Goal: Task Accomplishment & Management: Manage account settings

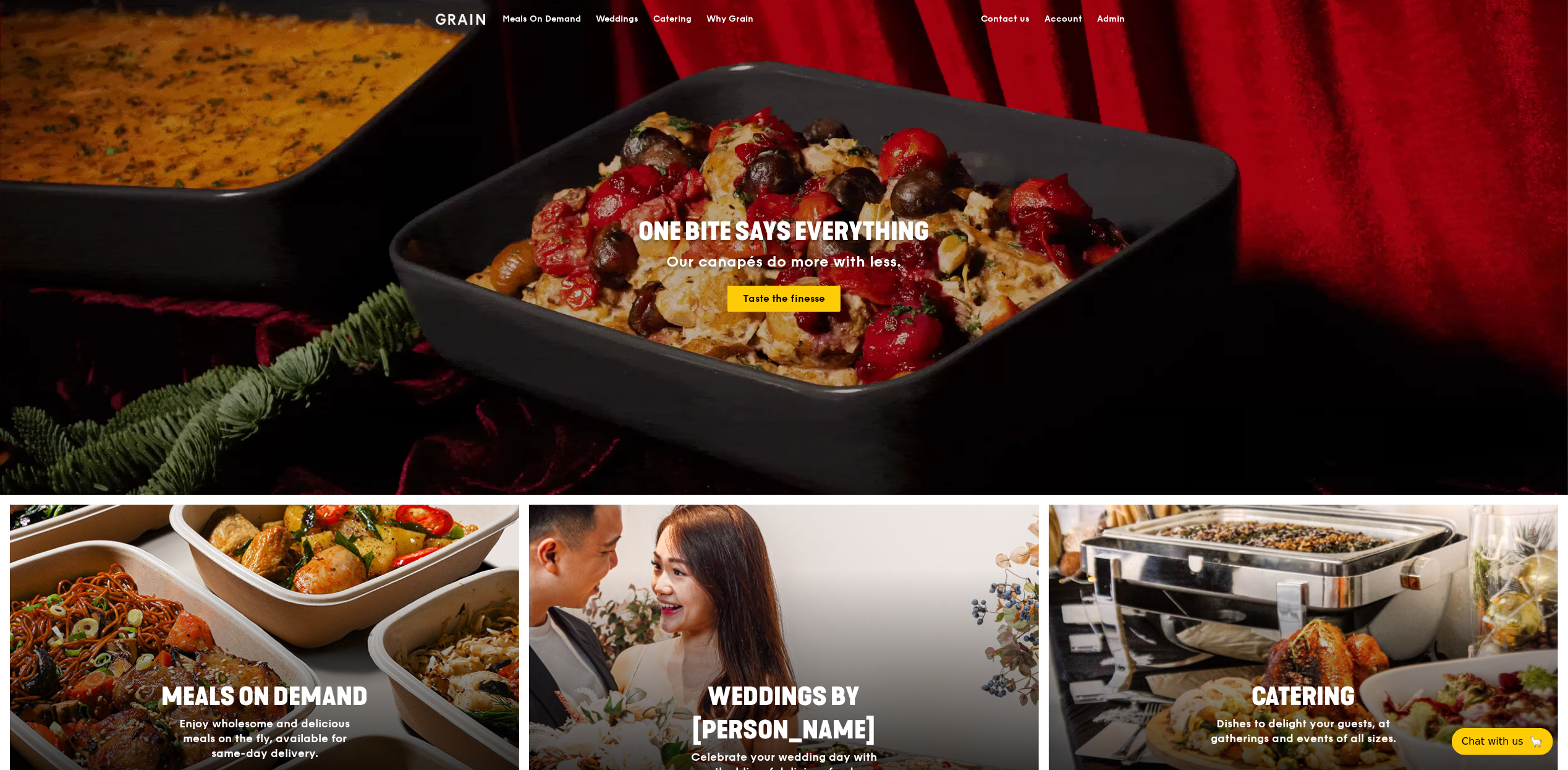
click at [1114, 28] on link "Admin" at bounding box center [1111, 19] width 42 height 37
select select "100"
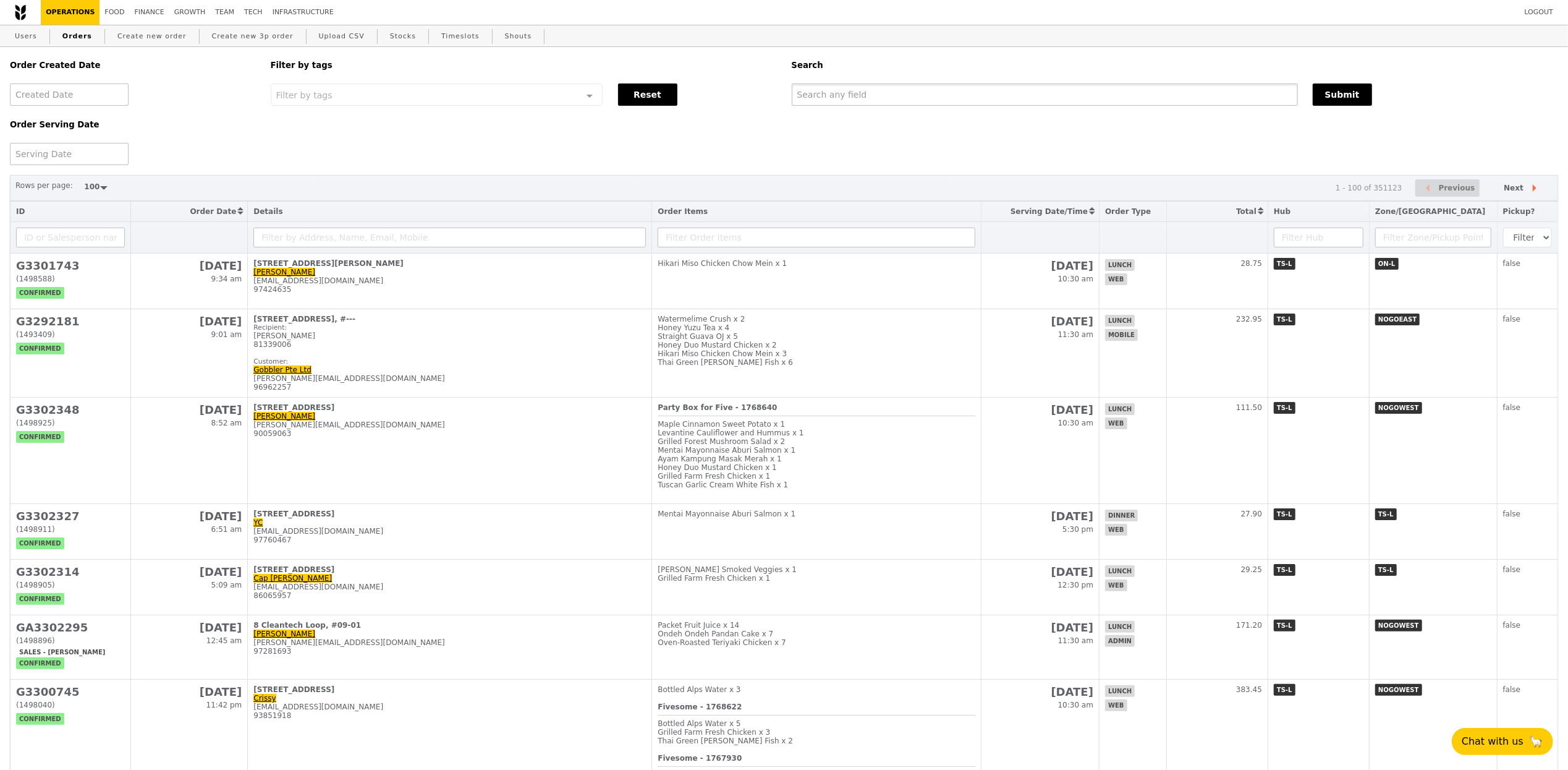
click at [943, 93] on input "text" at bounding box center [1045, 95] width 506 height 22
paste input "#G3238644"
type input "#G3238644"
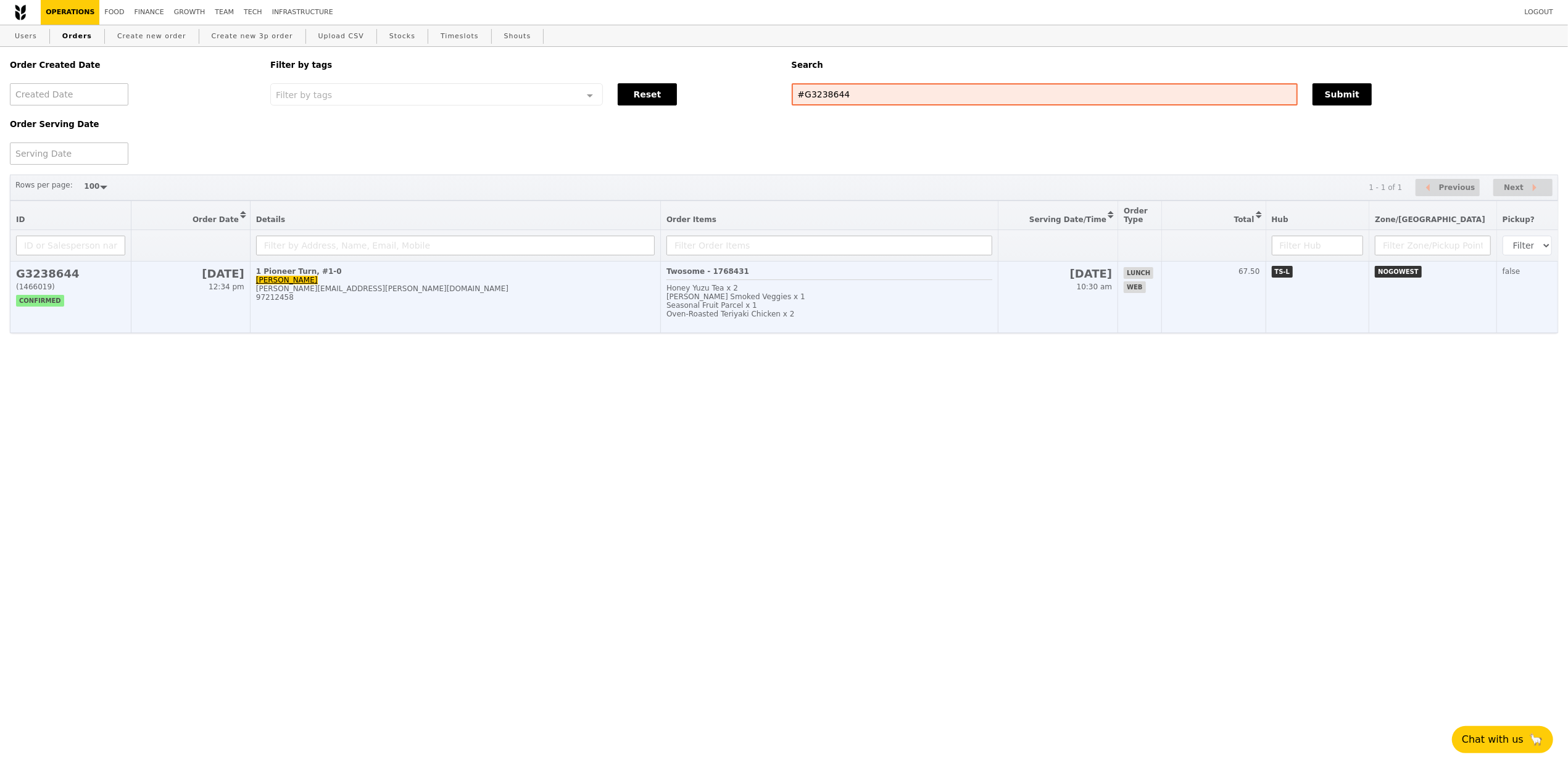
click at [518, 302] on div "97212458" at bounding box center [455, 297] width 398 height 8
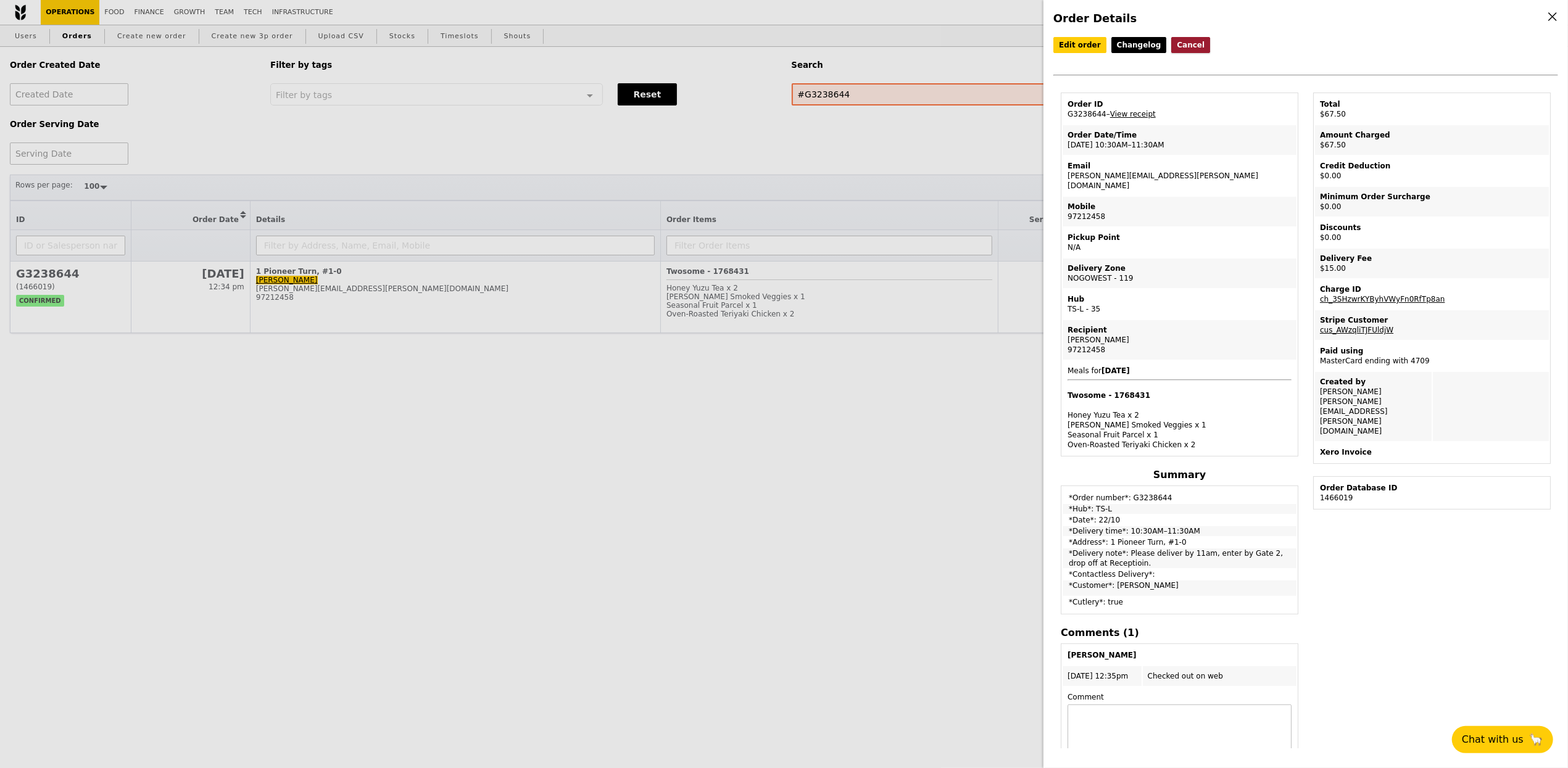
click at [1184, 44] on button "Cancel" at bounding box center [1190, 44] width 39 height 16
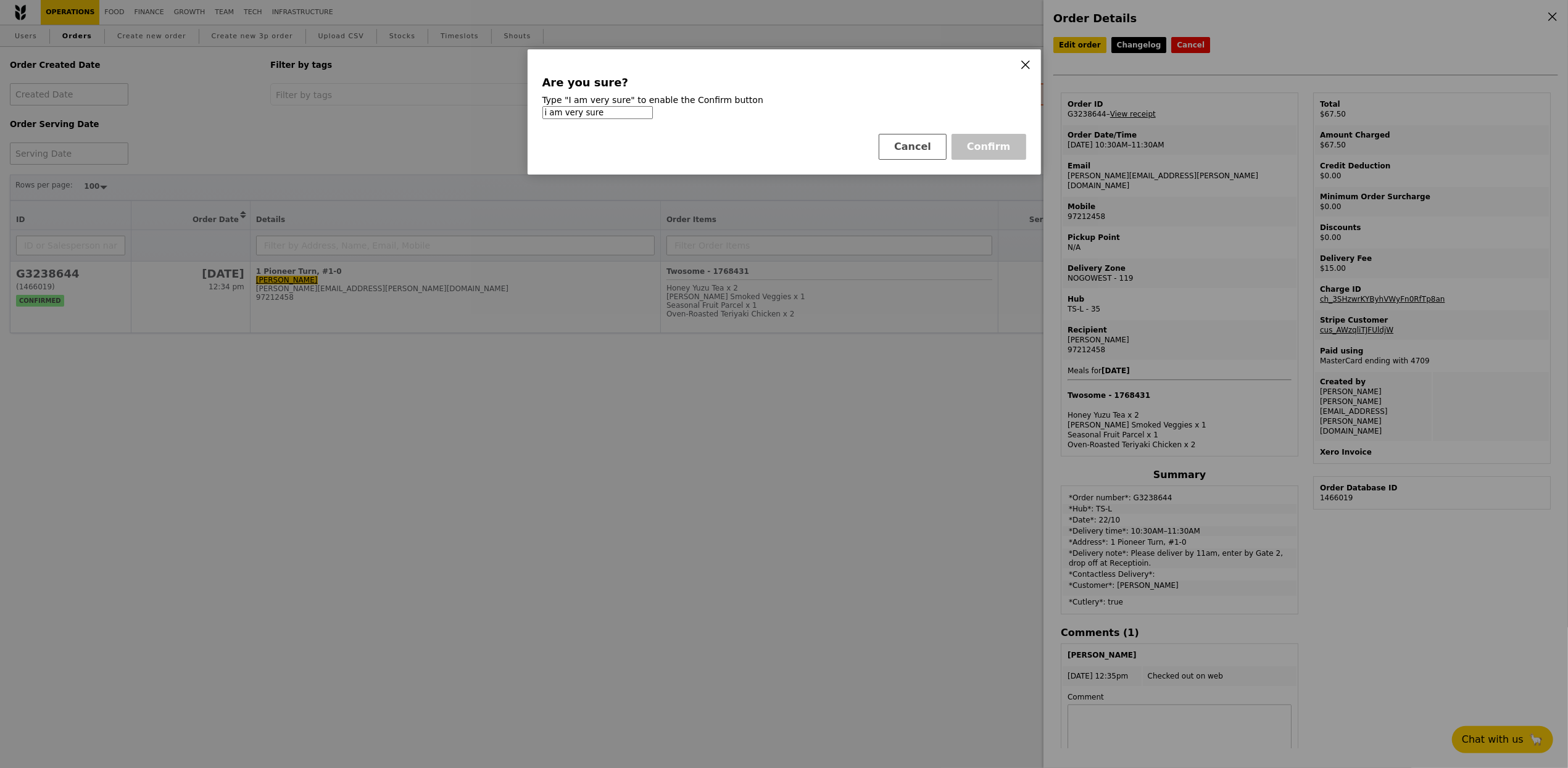
click at [933, 96] on h4 "Type "I am very sure" to enable the Confirm button" at bounding box center [784, 100] width 484 height 12
click at [621, 112] on input "i am very sure" at bounding box center [598, 112] width 111 height 13
type input "i am very sure"
click at [1026, 67] on icon at bounding box center [1025, 64] width 11 height 11
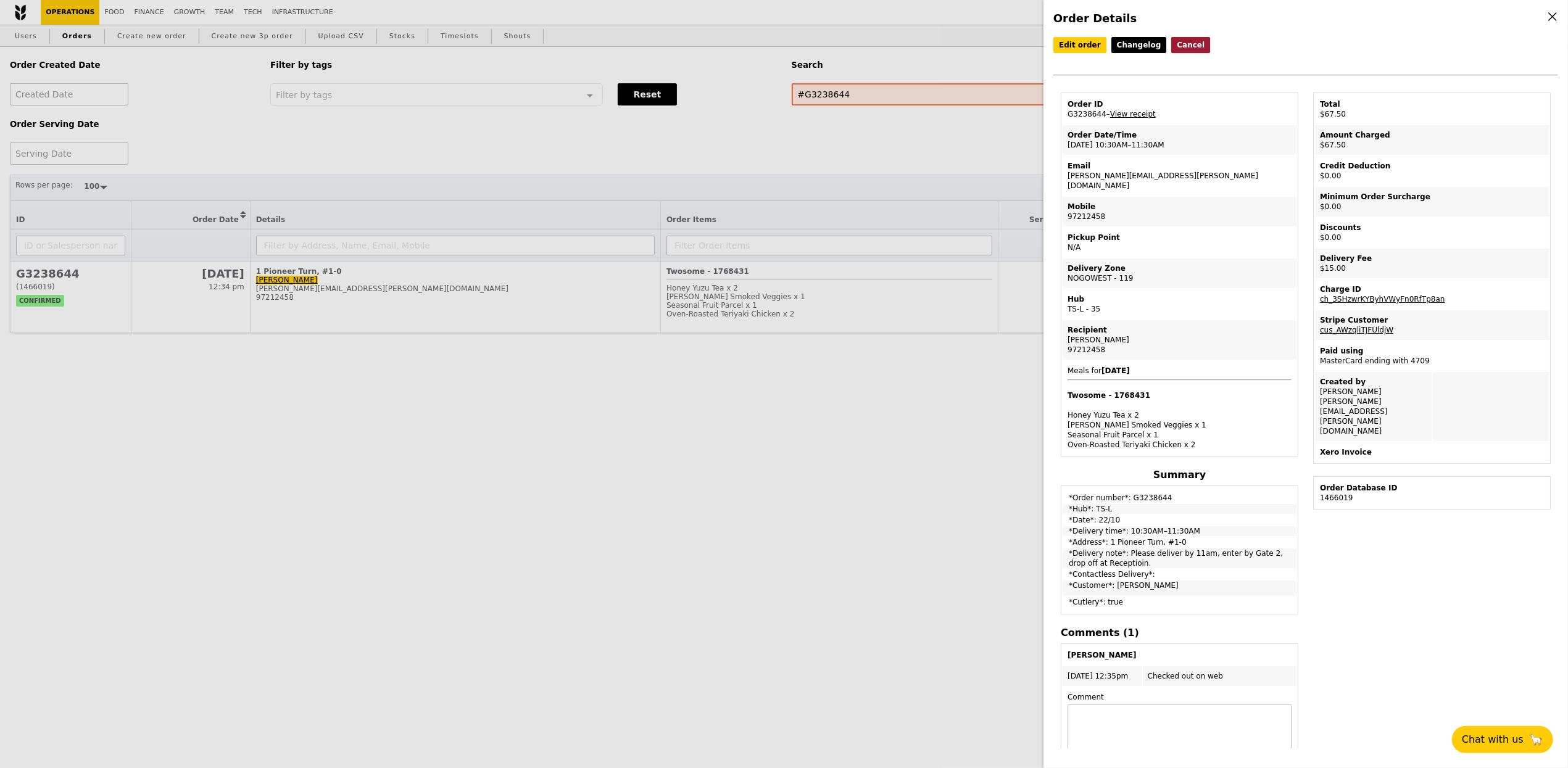
click at [1171, 43] on button "Cancel" at bounding box center [1190, 44] width 39 height 16
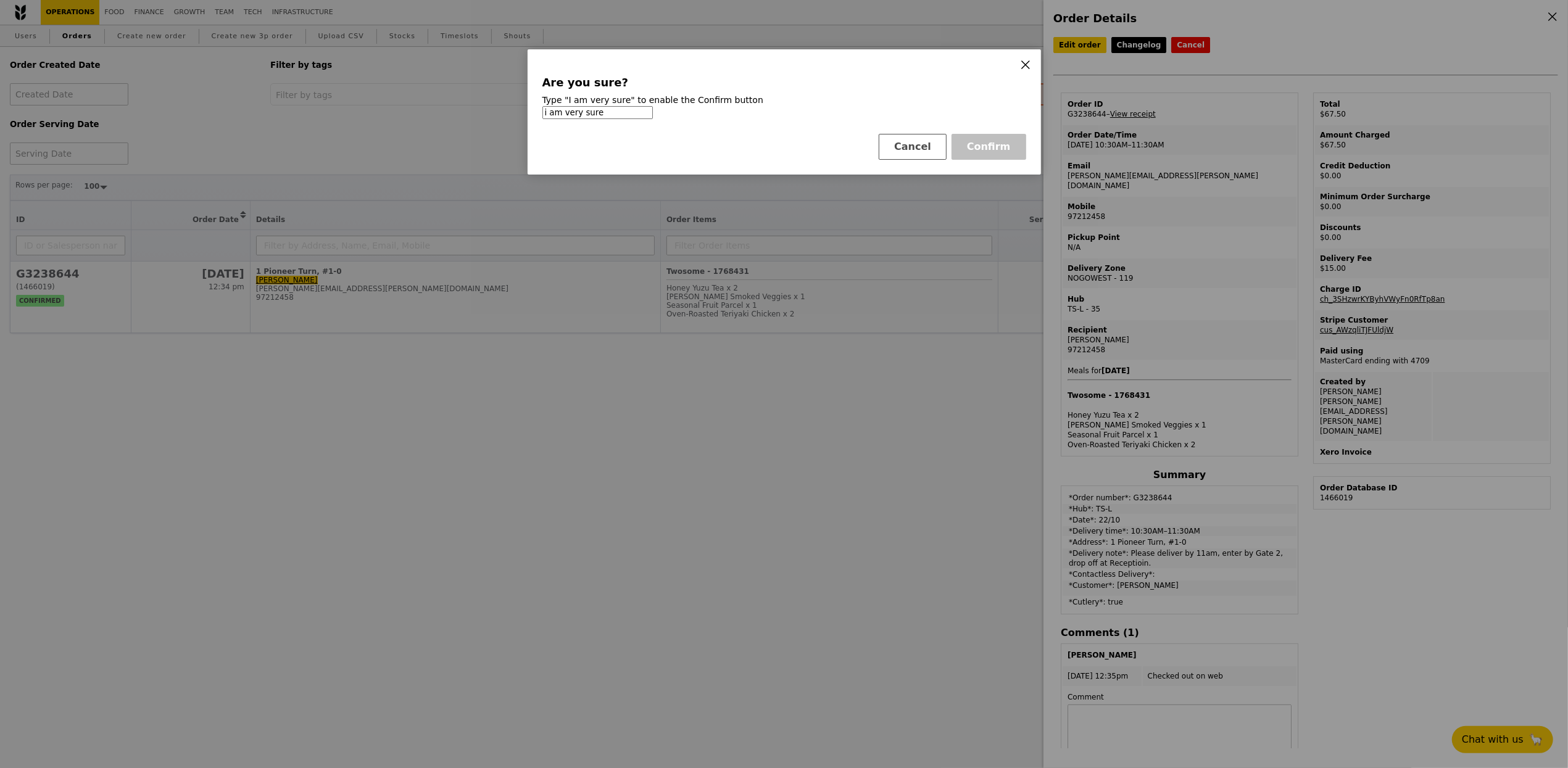
type input "i am very sure"
click at [1026, 61] on icon at bounding box center [1025, 64] width 11 height 11
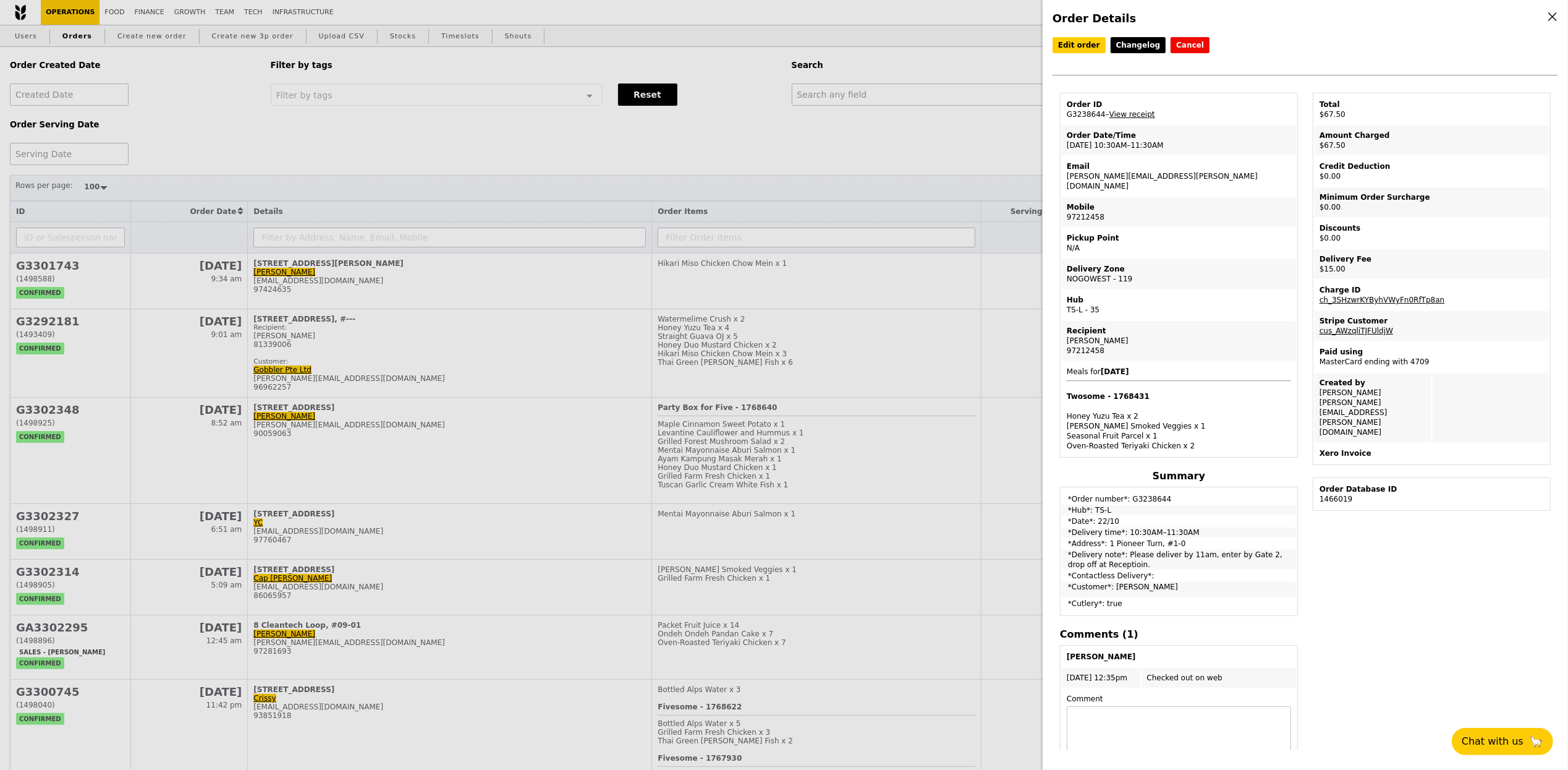
click at [888, 102] on div "Order Details Edit order Changelog Cancel Order ID G3238644 – View receipt Orde…" at bounding box center [784, 385] width 1568 height 770
click at [878, 115] on div "Order Details Edit order Changelog Cancel Order ID G3238644 – View receipt Orde…" at bounding box center [784, 385] width 1568 height 770
click at [894, 101] on div "Order Details Edit order Changelog Cancel Order ID G3238644 – View receipt Orde…" at bounding box center [784, 385] width 1568 height 770
click at [896, 100] on div "Order Details Edit order Changelog Cancel Order ID G3238644 – View receipt Orde…" at bounding box center [784, 385] width 1568 height 770
drag, startPoint x: 903, startPoint y: 95, endPoint x: 944, endPoint y: 82, distance: 43.0
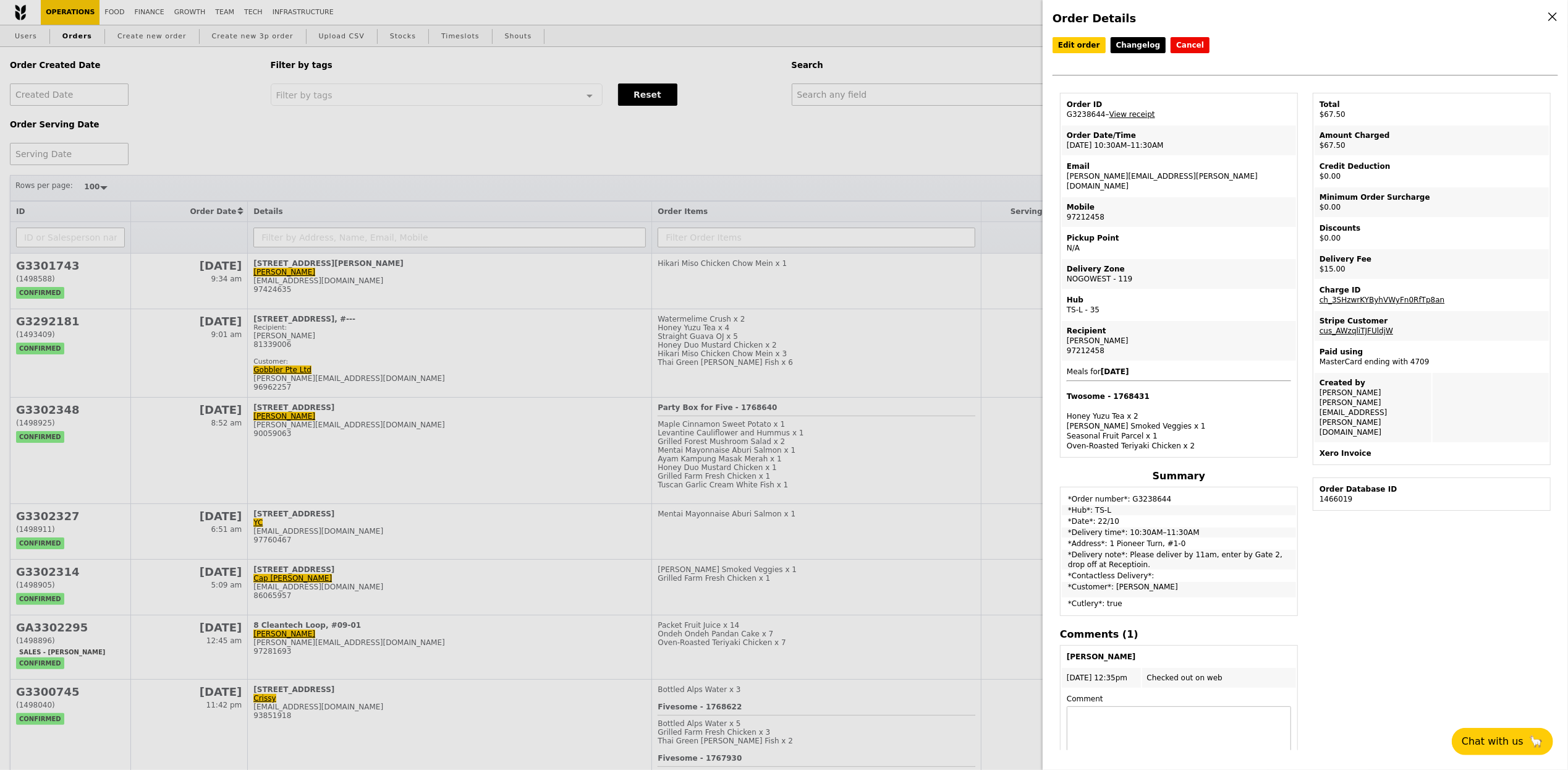
click at [904, 95] on div "Order Details Edit order Changelog Cancel Order ID G3238644 – View receipt Orde…" at bounding box center [784, 385] width 1568 height 770
click at [1094, 38] on link "Edit order" at bounding box center [1079, 45] width 53 height 16
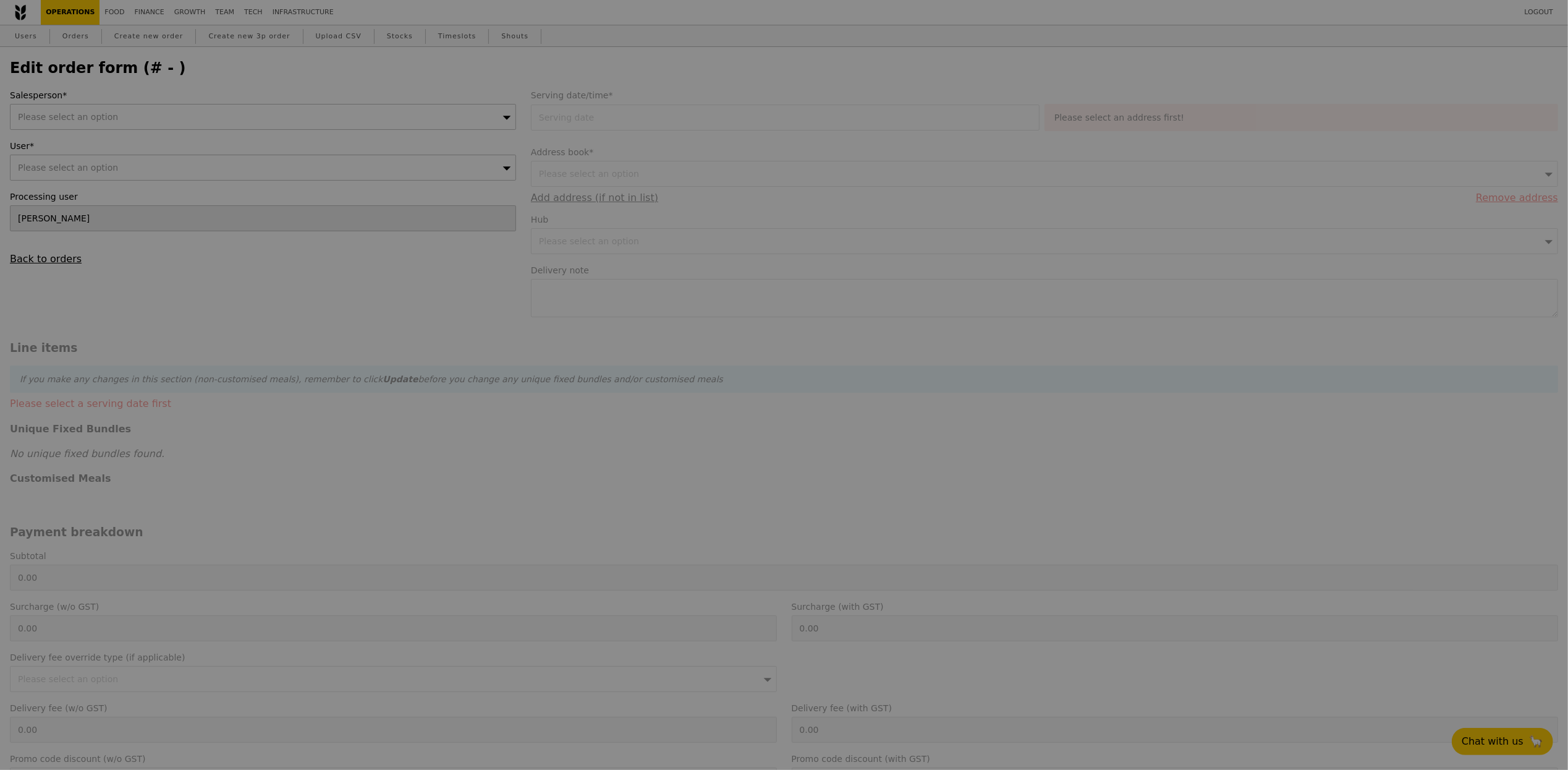
type input "[DATE]"
type textarea "Please deliver by 11am, enter by Gate 2, drop off at Receptioin."
type input "52.50"
type input "12.84"
type input "14.00"
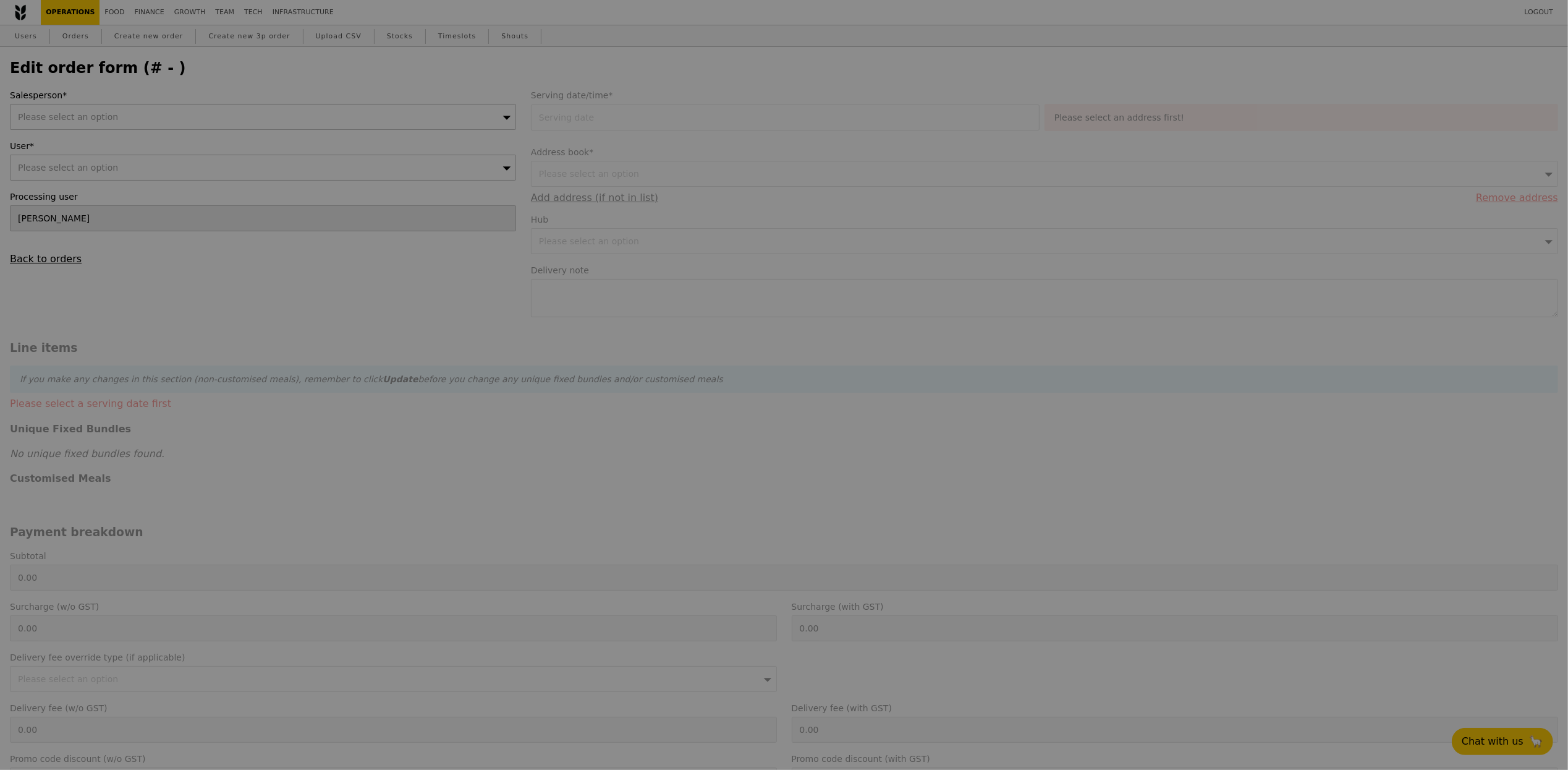
type input "66.50"
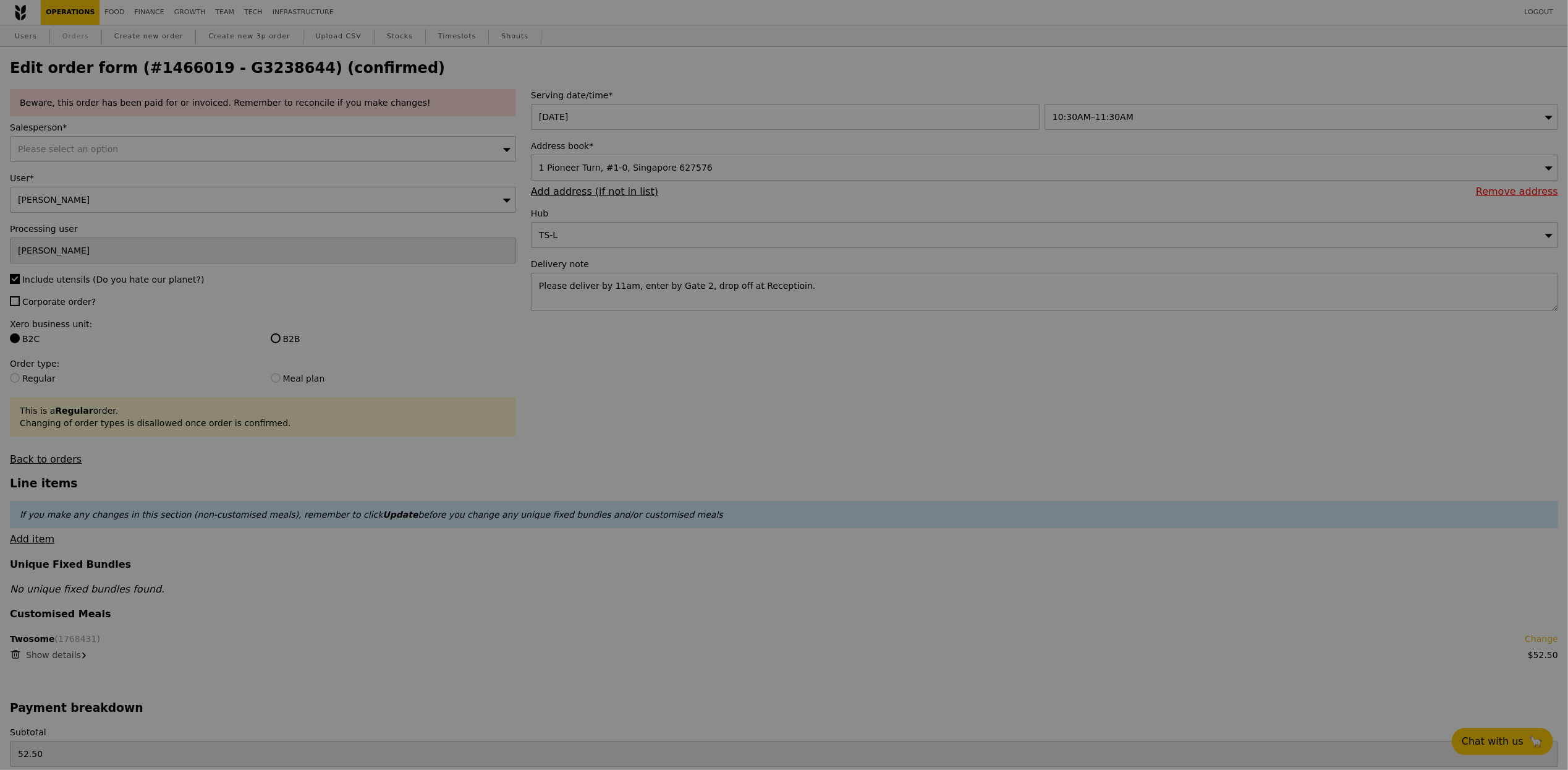
type input "Update"
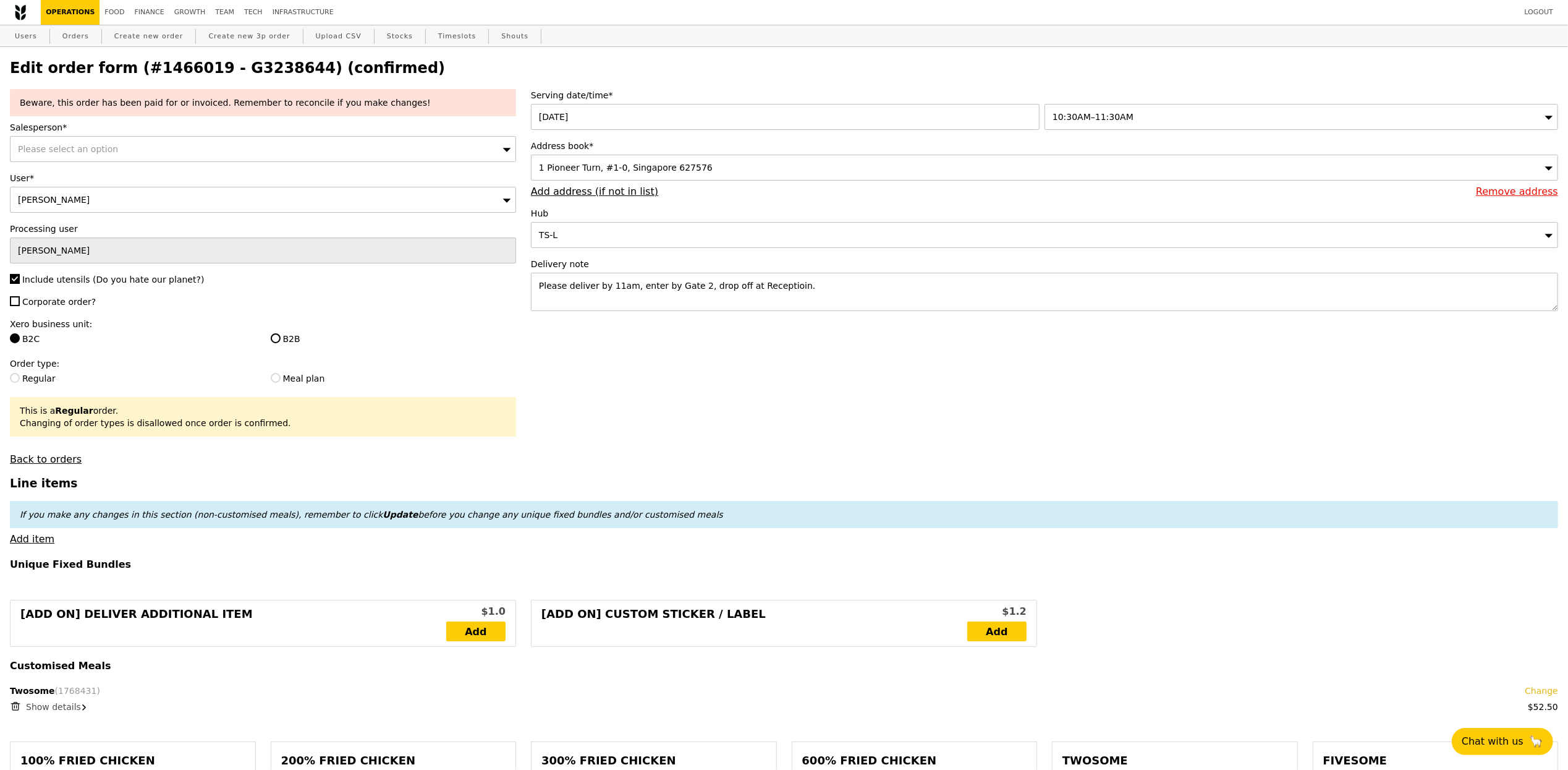
click at [106, 27] on div "Users Orders Create new order Create new 3p order Upload CSV Stocks Timeslots S…" at bounding box center [784, 36] width 1549 height 22
click at [75, 45] on link "Orders" at bounding box center [75, 36] width 36 height 22
select select "100"
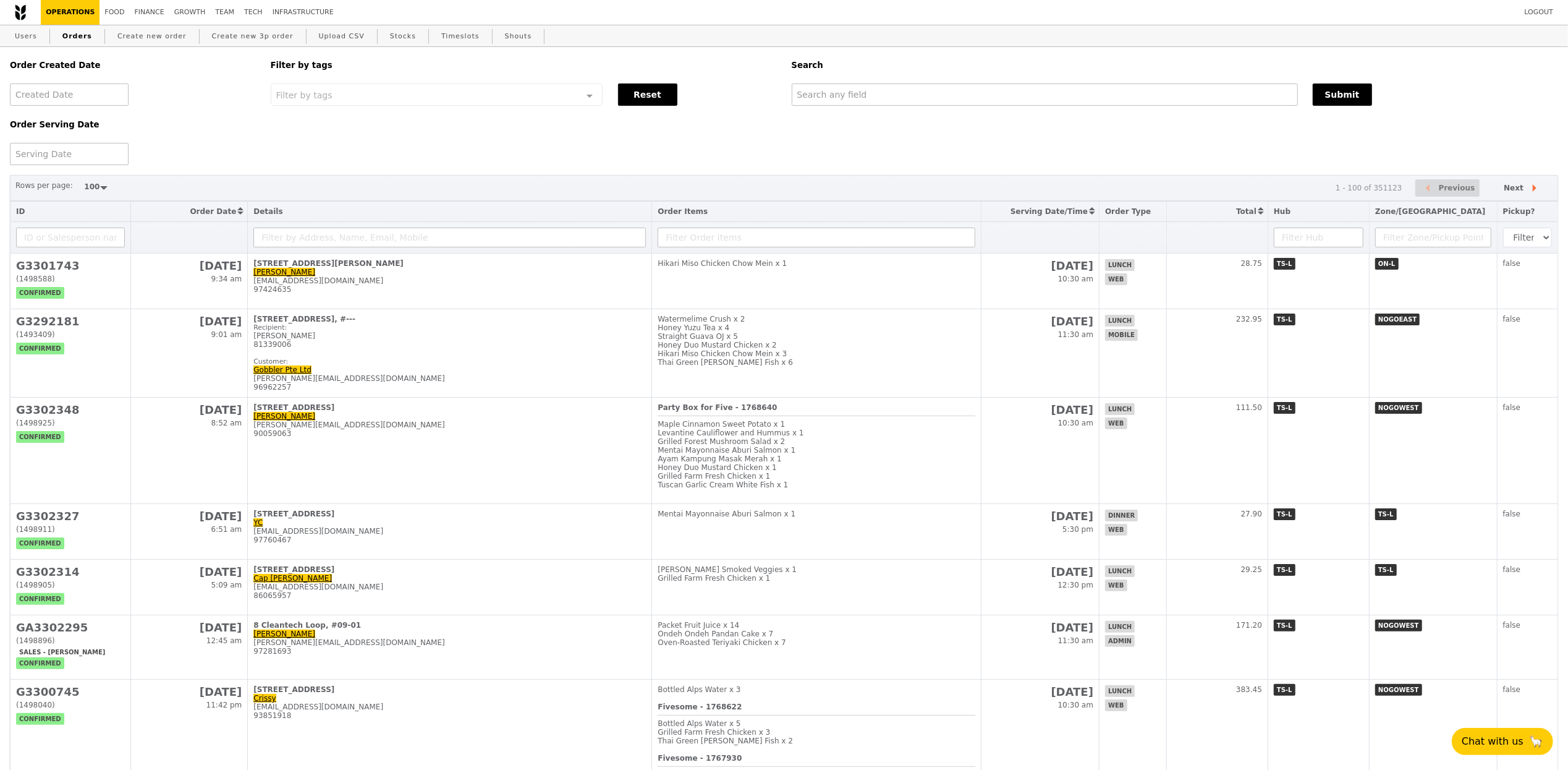
click at [886, 112] on div "Order Created Date Order Serving Date Filter by tags Filter by tags Meal_Plan W…" at bounding box center [784, 106] width 1563 height 118
click at [890, 109] on div "Order Created Date Order Serving Date Filter by tags Filter by tags Meal_Plan W…" at bounding box center [784, 106] width 1563 height 118
click at [892, 102] on input "text" at bounding box center [1045, 95] width 506 height 22
paste input "[URL][DOMAIN_NAME]"
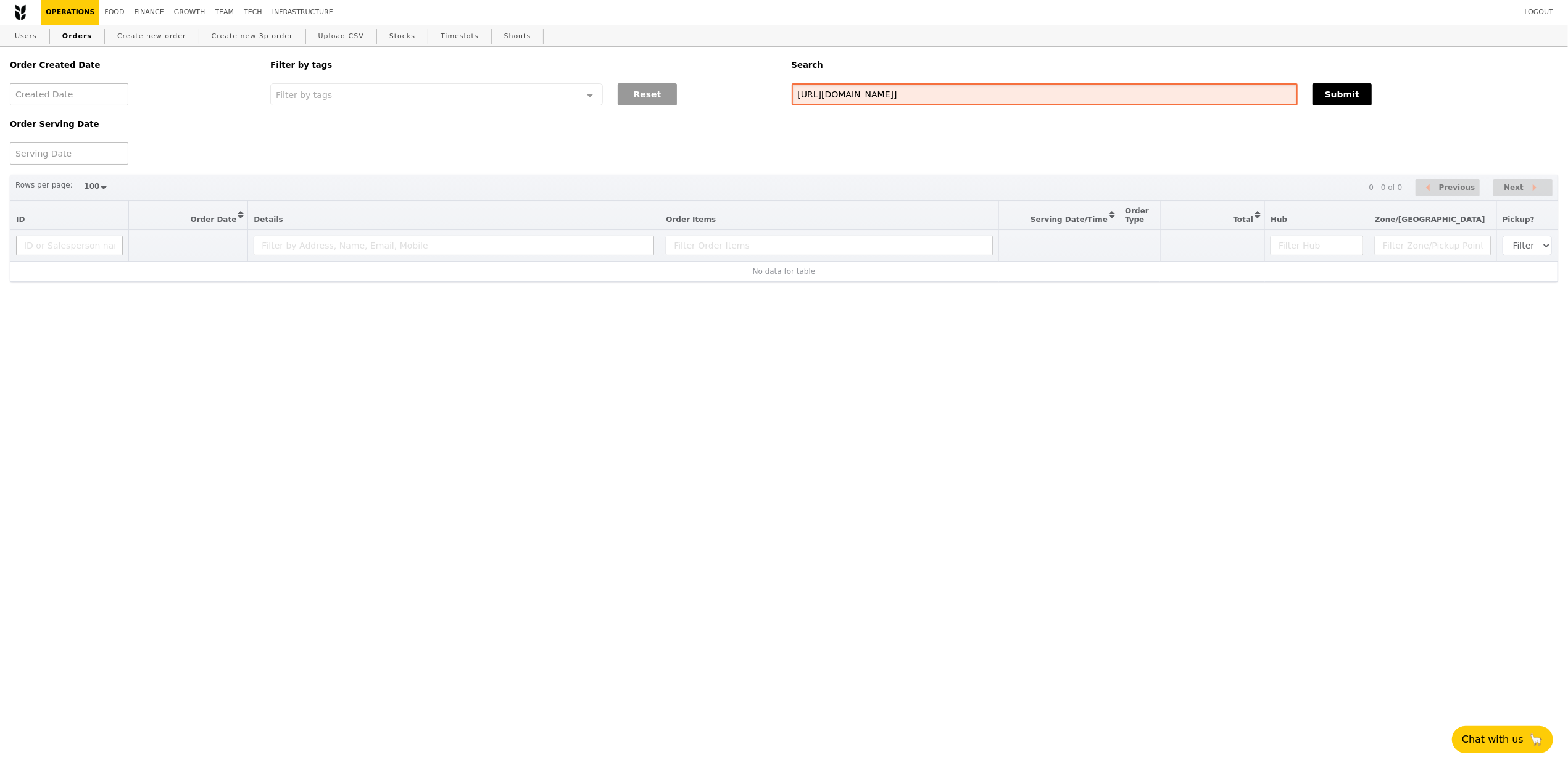
drag, startPoint x: 973, startPoint y: 96, endPoint x: 656, endPoint y: 87, distance: 317.1
click at [721, 89] on div "Order Created Date Order Serving Date Filter by tags Filter by tags Meal_Plan W…" at bounding box center [784, 106] width 1563 height 118
click at [909, 97] on input "G3238644]" at bounding box center [1044, 94] width 506 height 22
type input "G3238644"
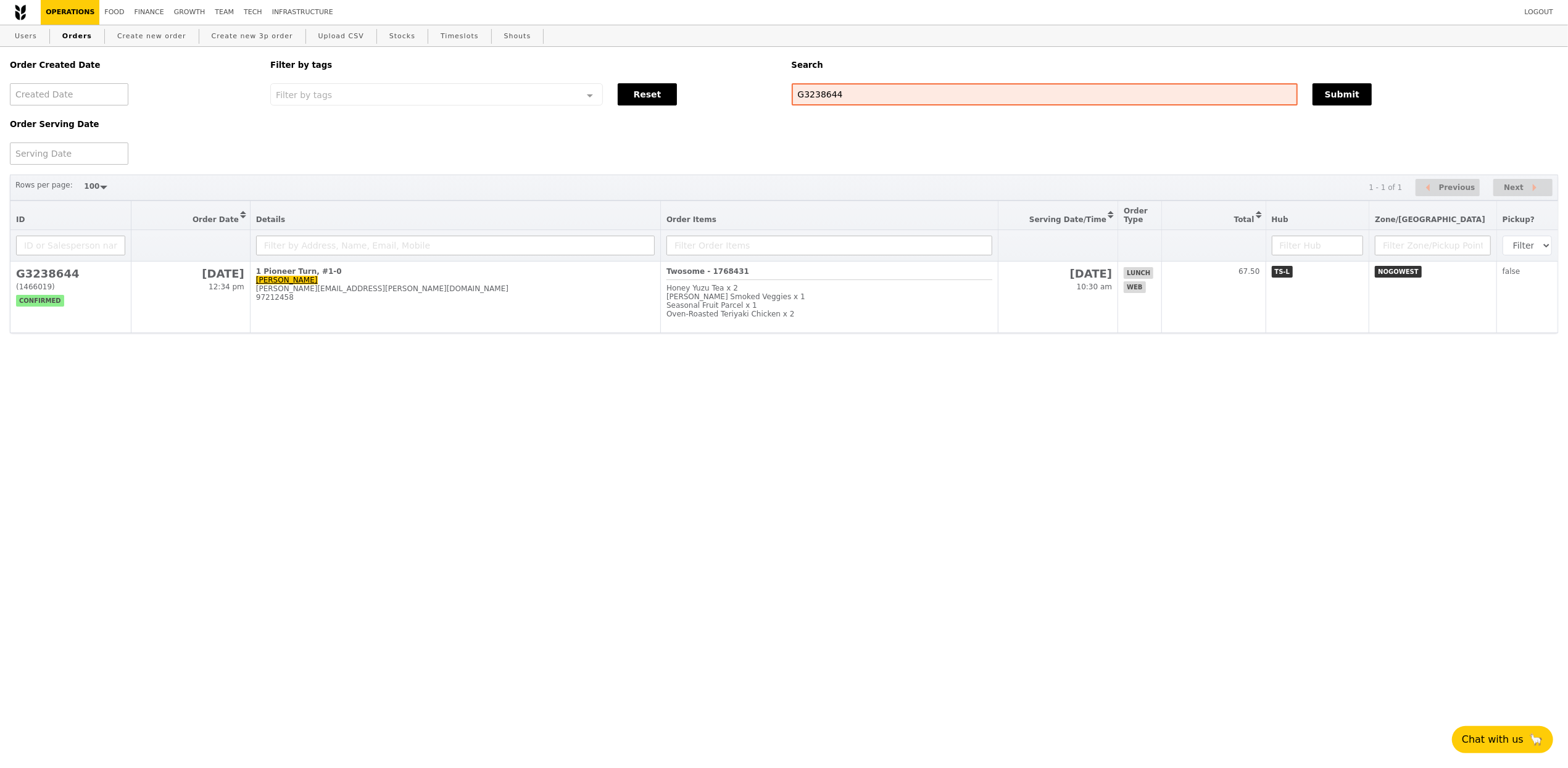
click at [753, 262] on th at bounding box center [830, 246] width 338 height 31
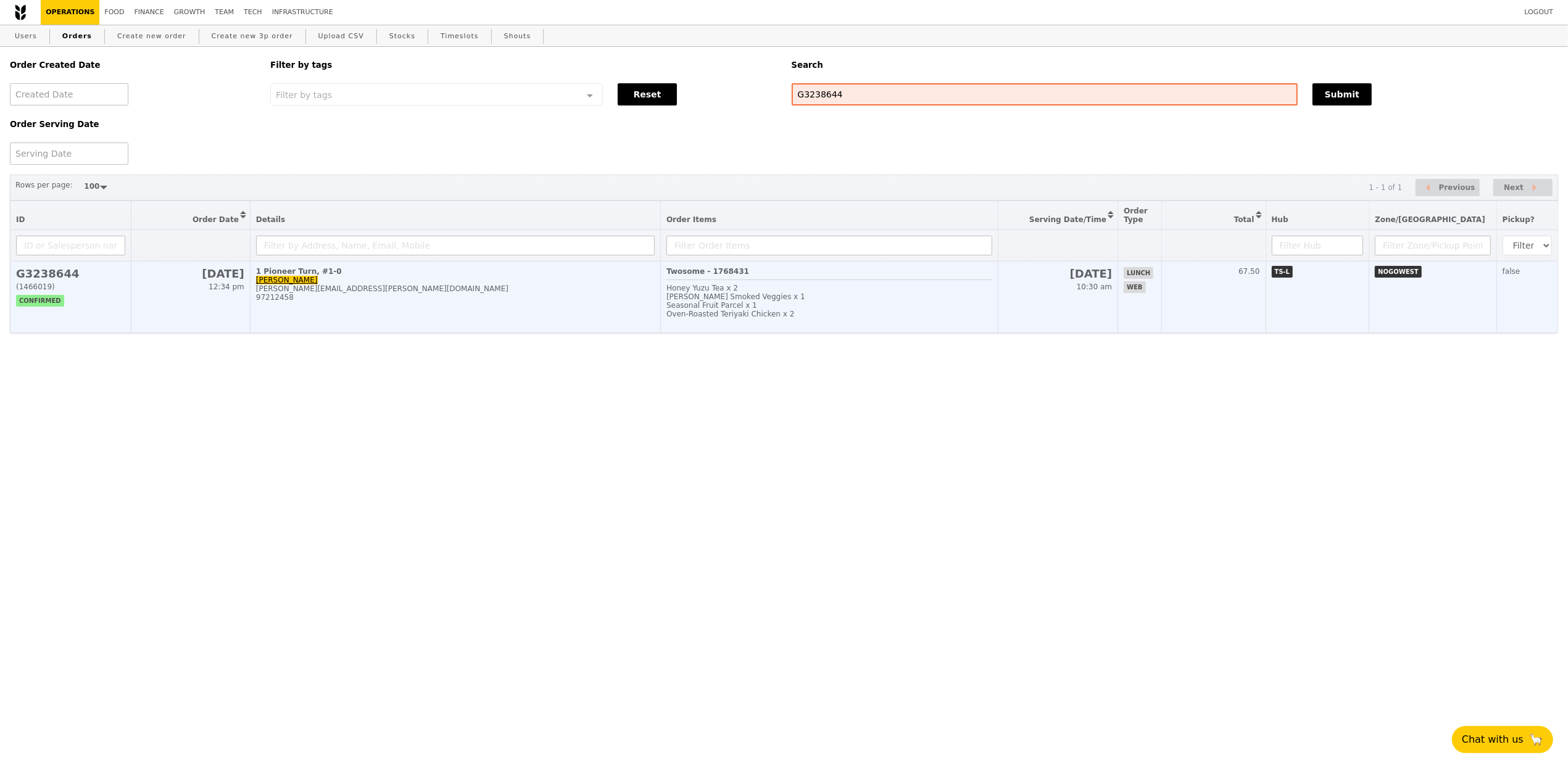
click at [756, 282] on div "Twosome - 1768431 Honey Yuzu Tea x 2 [PERSON_NAME] Smoked Veggies x 1 Seasonal …" at bounding box center [829, 297] width 325 height 60
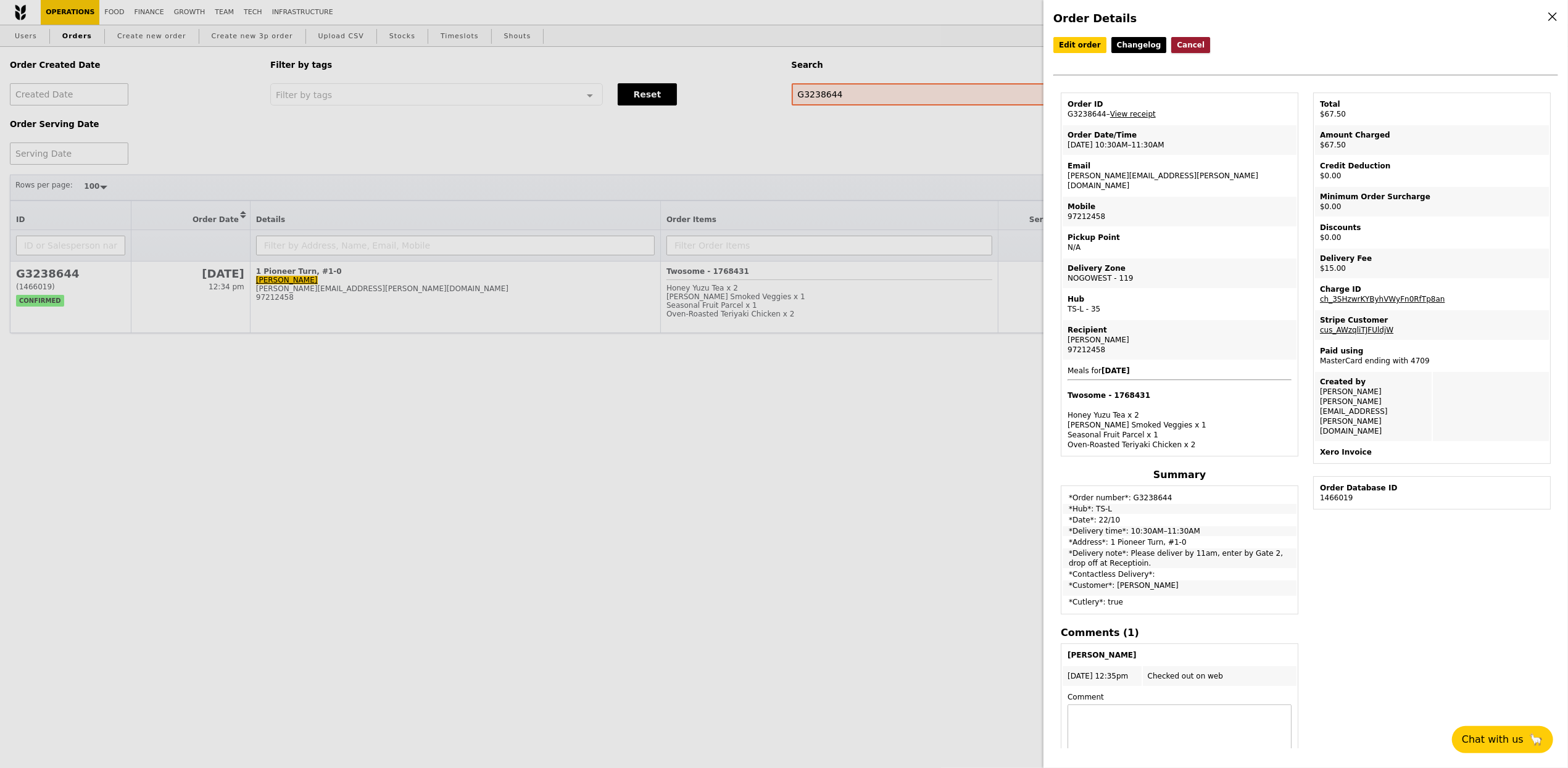
click at [1171, 43] on button "Cancel" at bounding box center [1190, 44] width 39 height 16
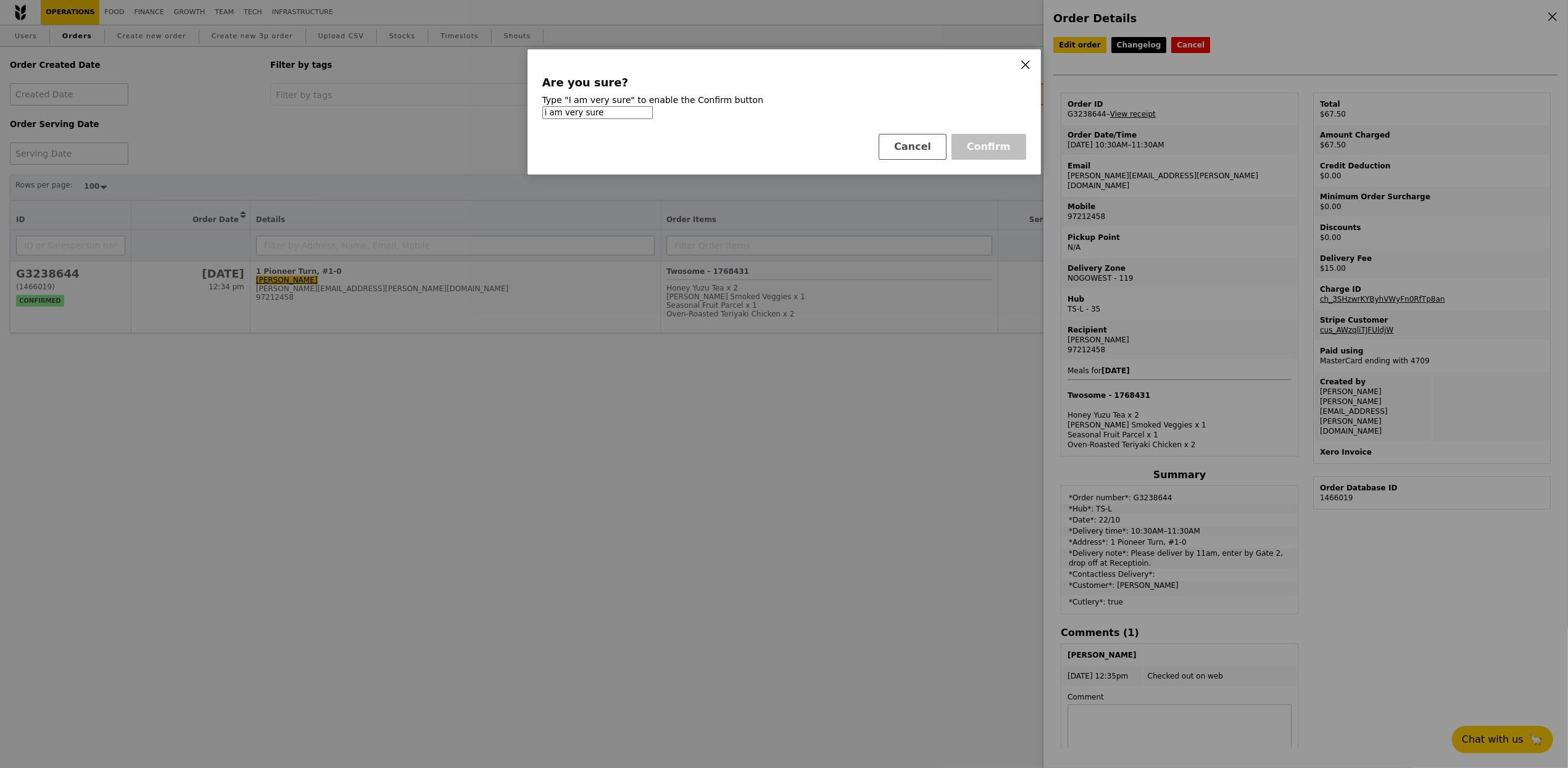
type input "i am very sure"
click at [1025, 63] on icon at bounding box center [1025, 64] width 11 height 11
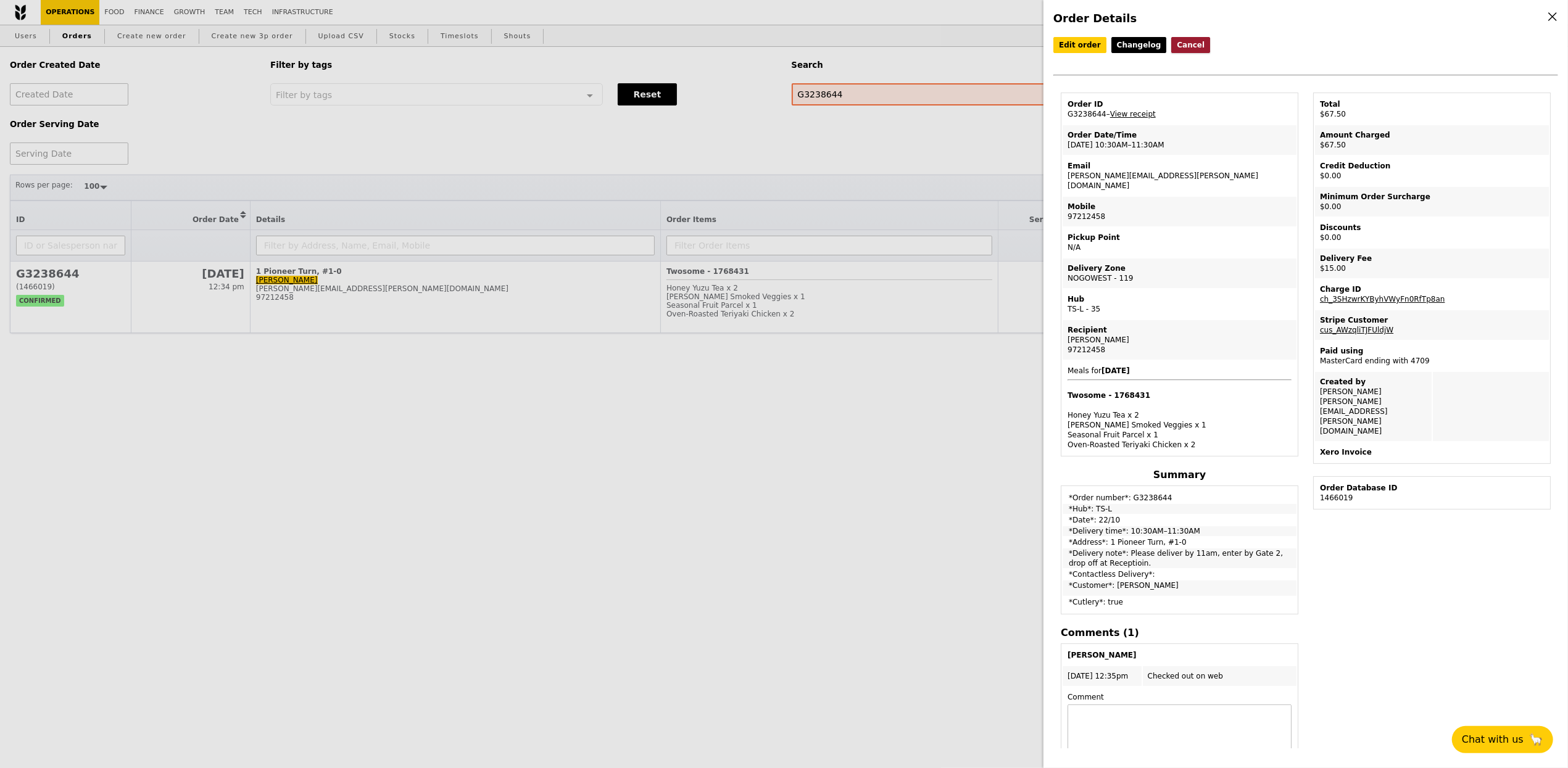
click at [1171, 41] on button "Cancel" at bounding box center [1190, 44] width 39 height 16
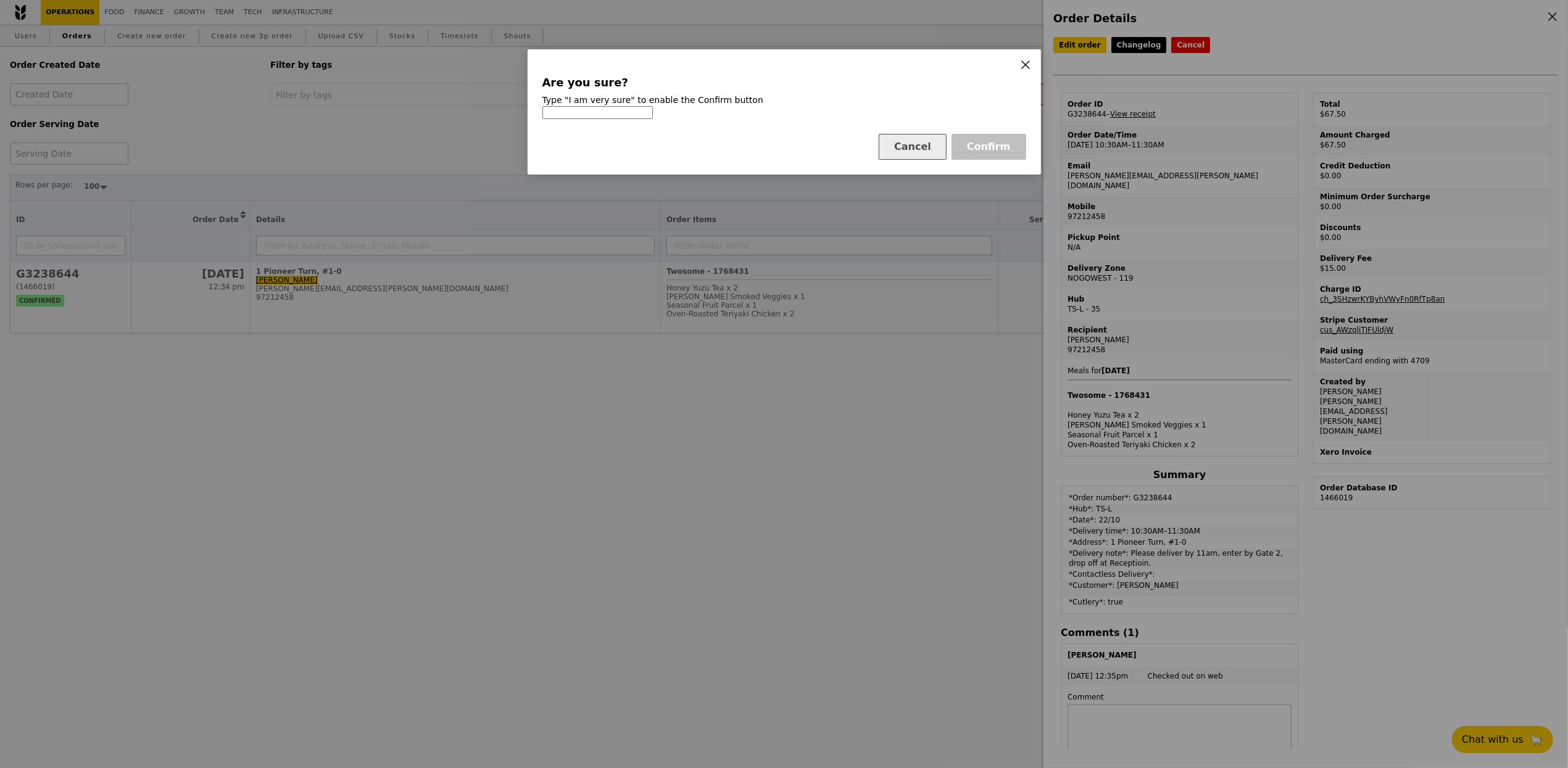
type input "i"
type input "i am very sure"
